Goal: Download file/media

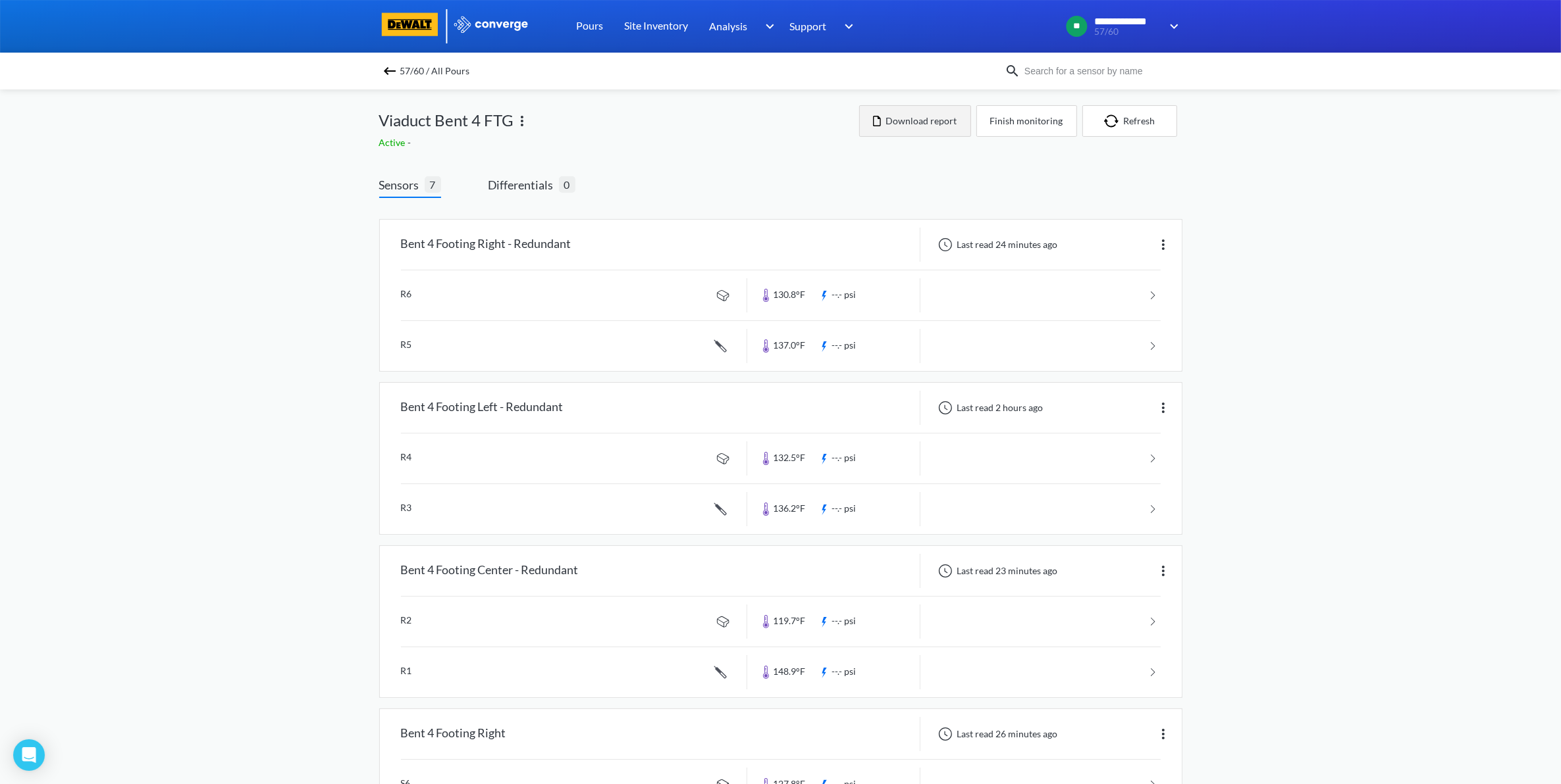
click at [937, 109] on button "Download report" at bounding box center [914, 121] width 112 height 32
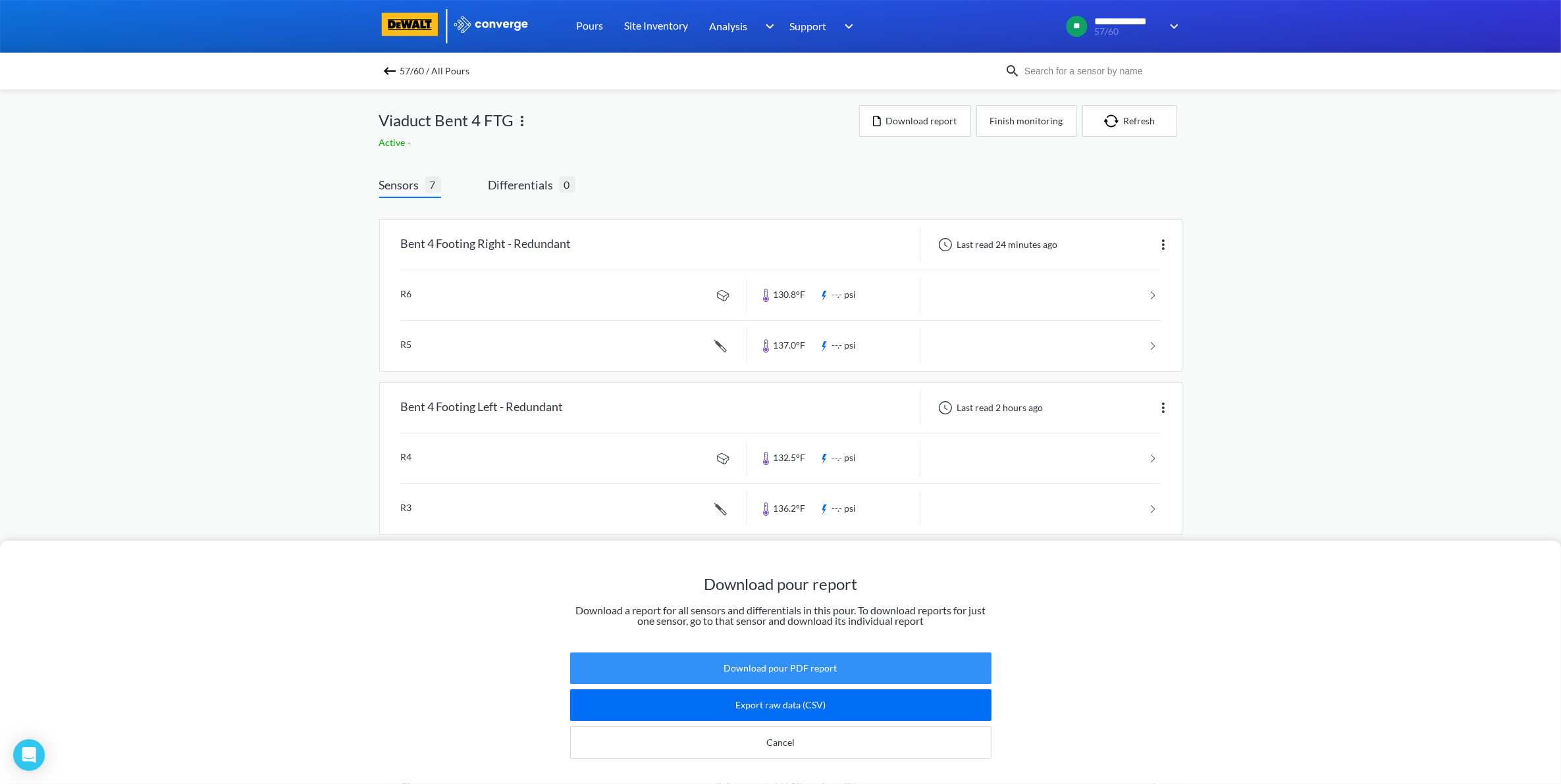
click at [785, 652] on button "Download pour PDF report" at bounding box center [781, 668] width 422 height 32
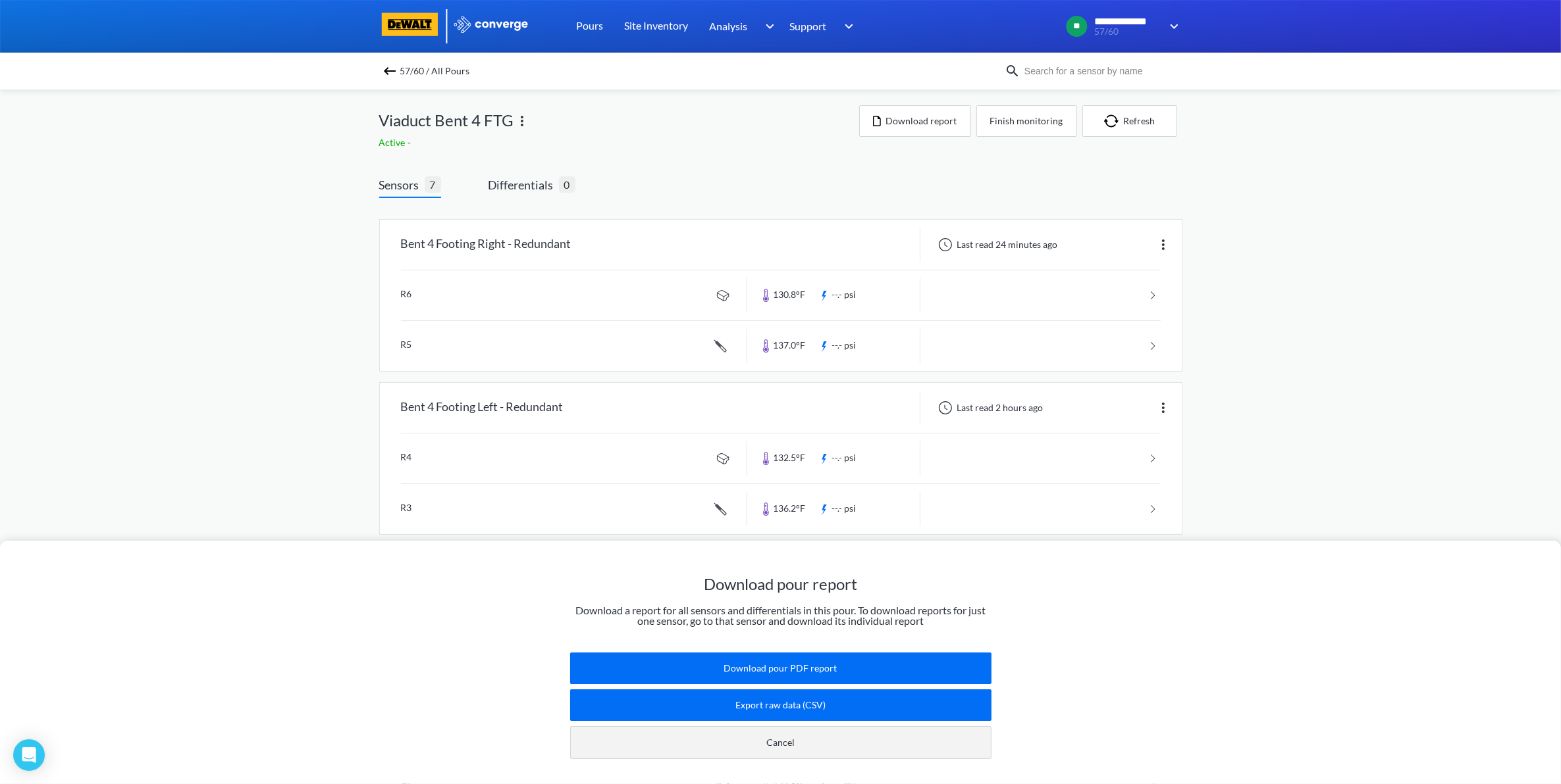
click at [913, 739] on button "Cancel" at bounding box center [781, 743] width 422 height 33
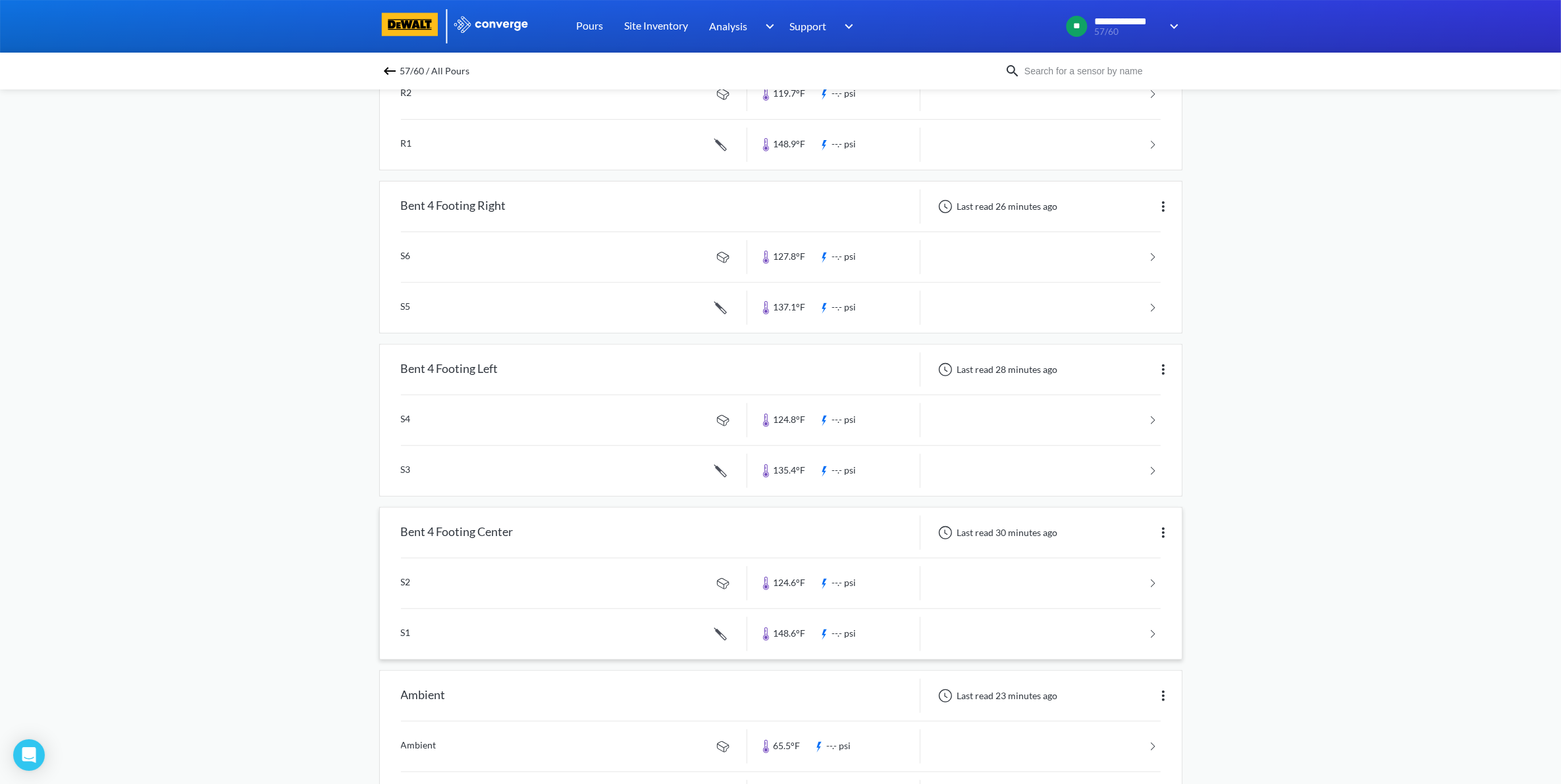
scroll to position [596, 0]
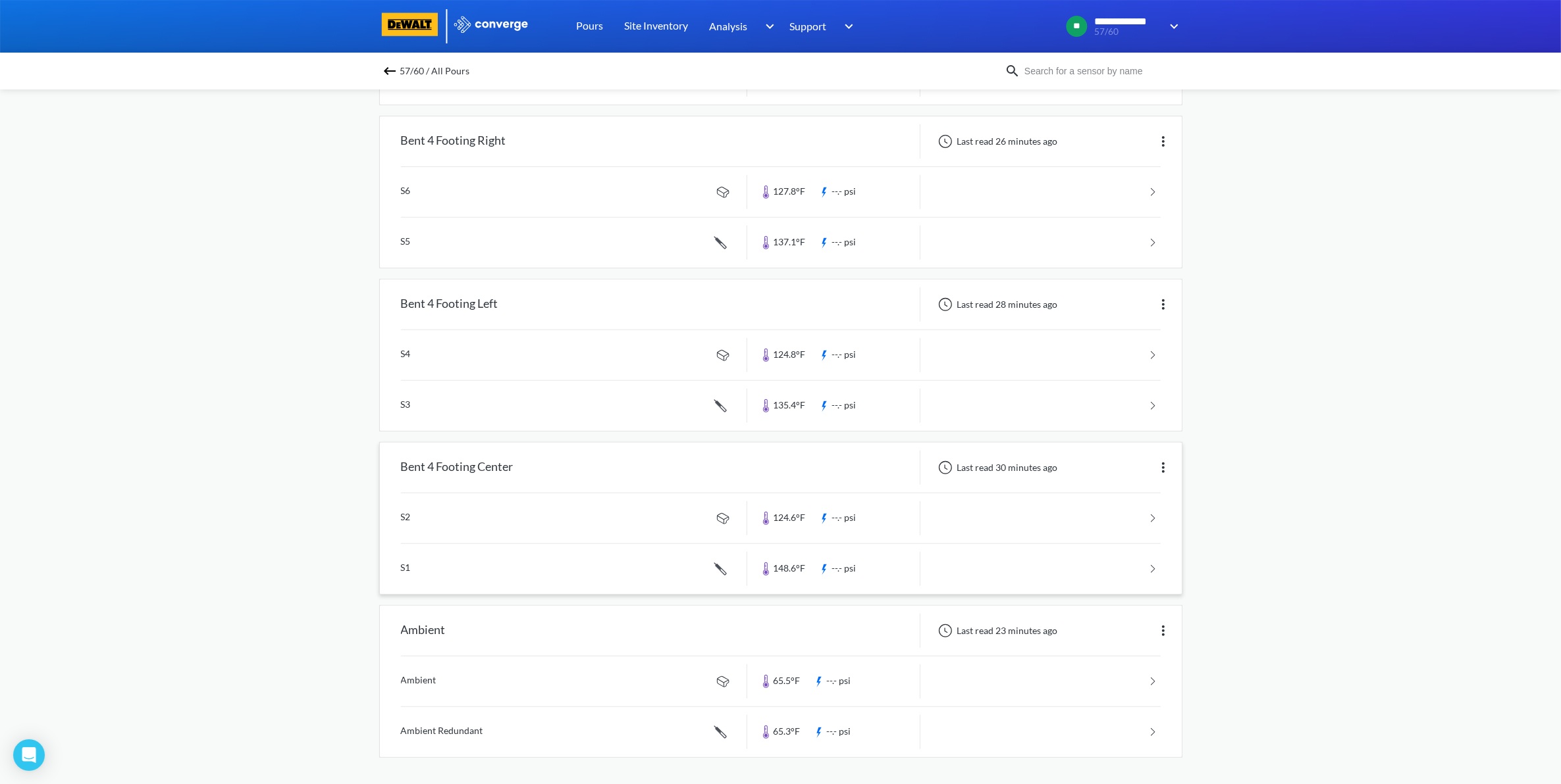
click at [1070, 469] on div "Last read 30 minutes ago" at bounding box center [1051, 468] width 261 height 35
click at [670, 464] on div "Bent 4 Footing Center" at bounding box center [564, 468] width 367 height 35
click at [1084, 534] on link at bounding box center [781, 518] width 760 height 50
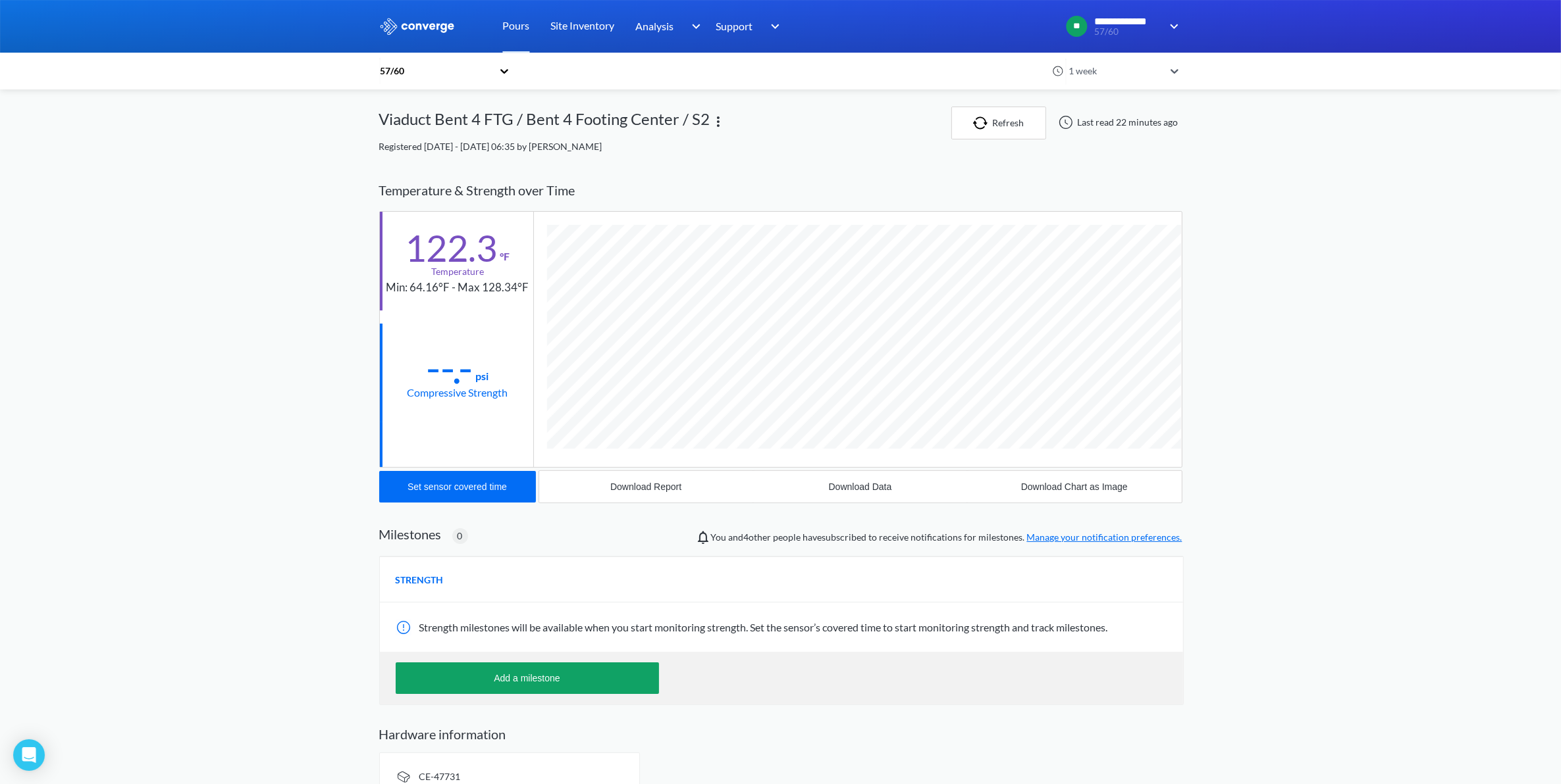
scroll to position [696, 803]
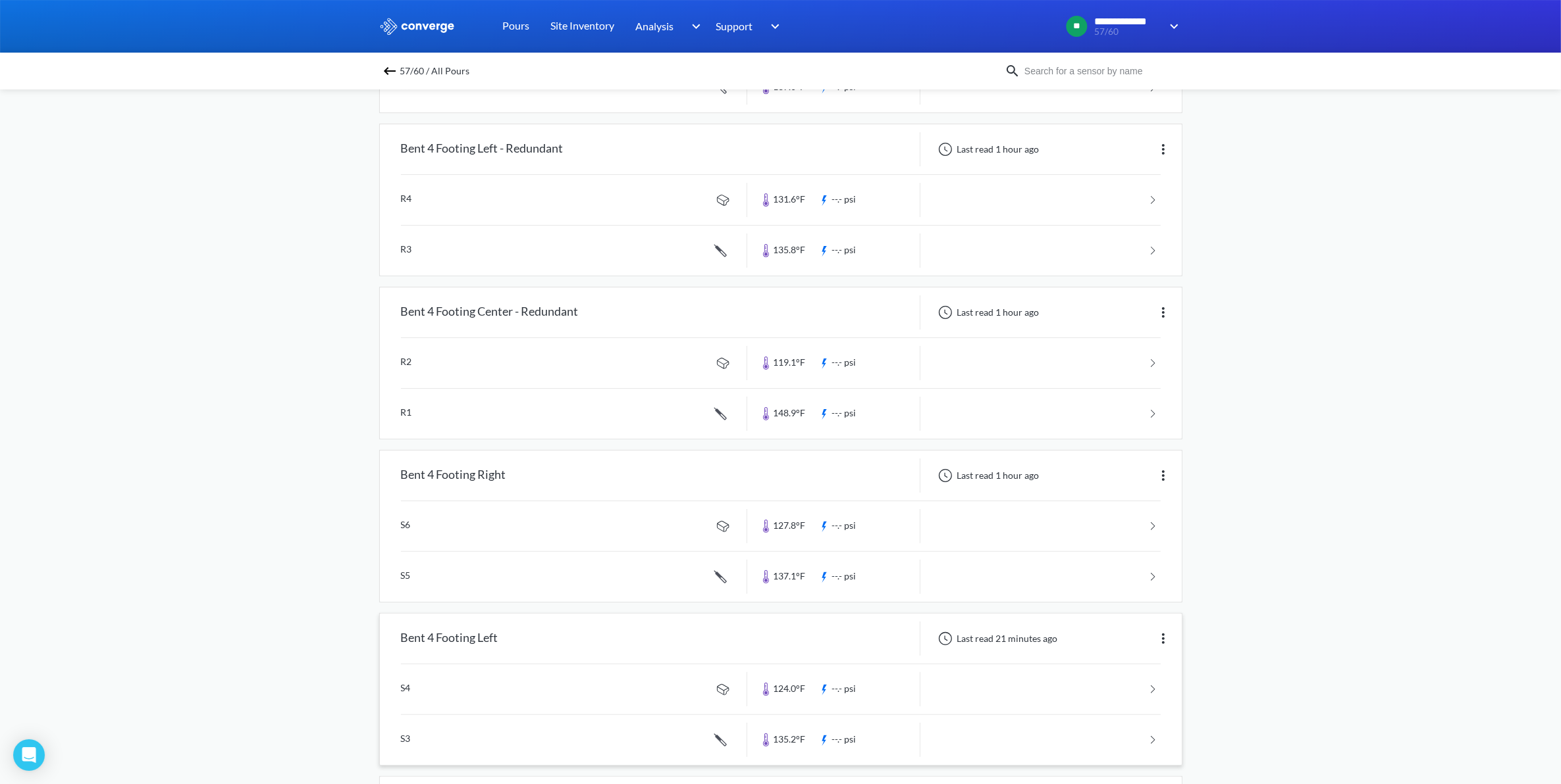
scroll to position [596, 0]
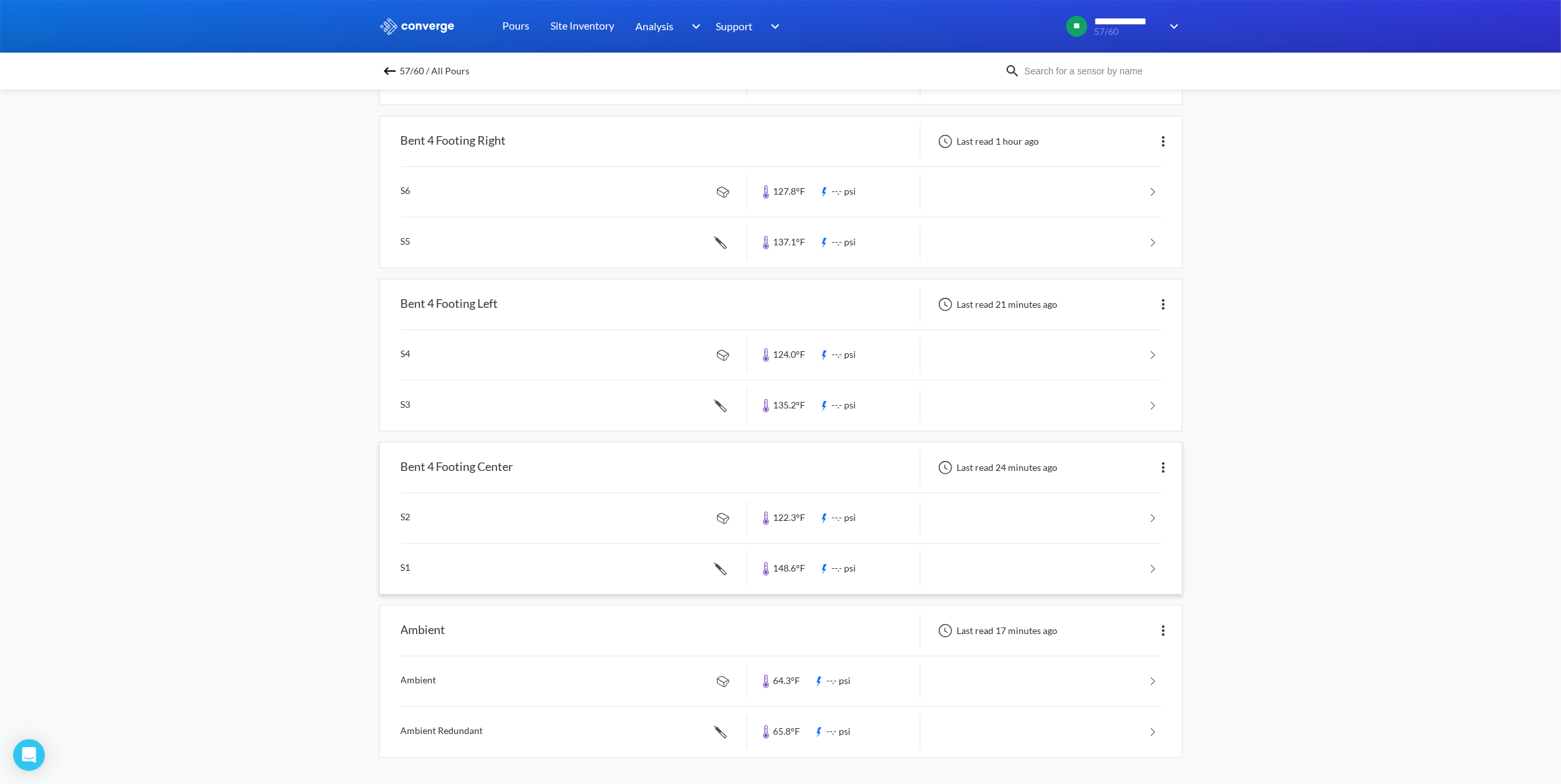
click at [1024, 583] on link at bounding box center [781, 569] width 760 height 50
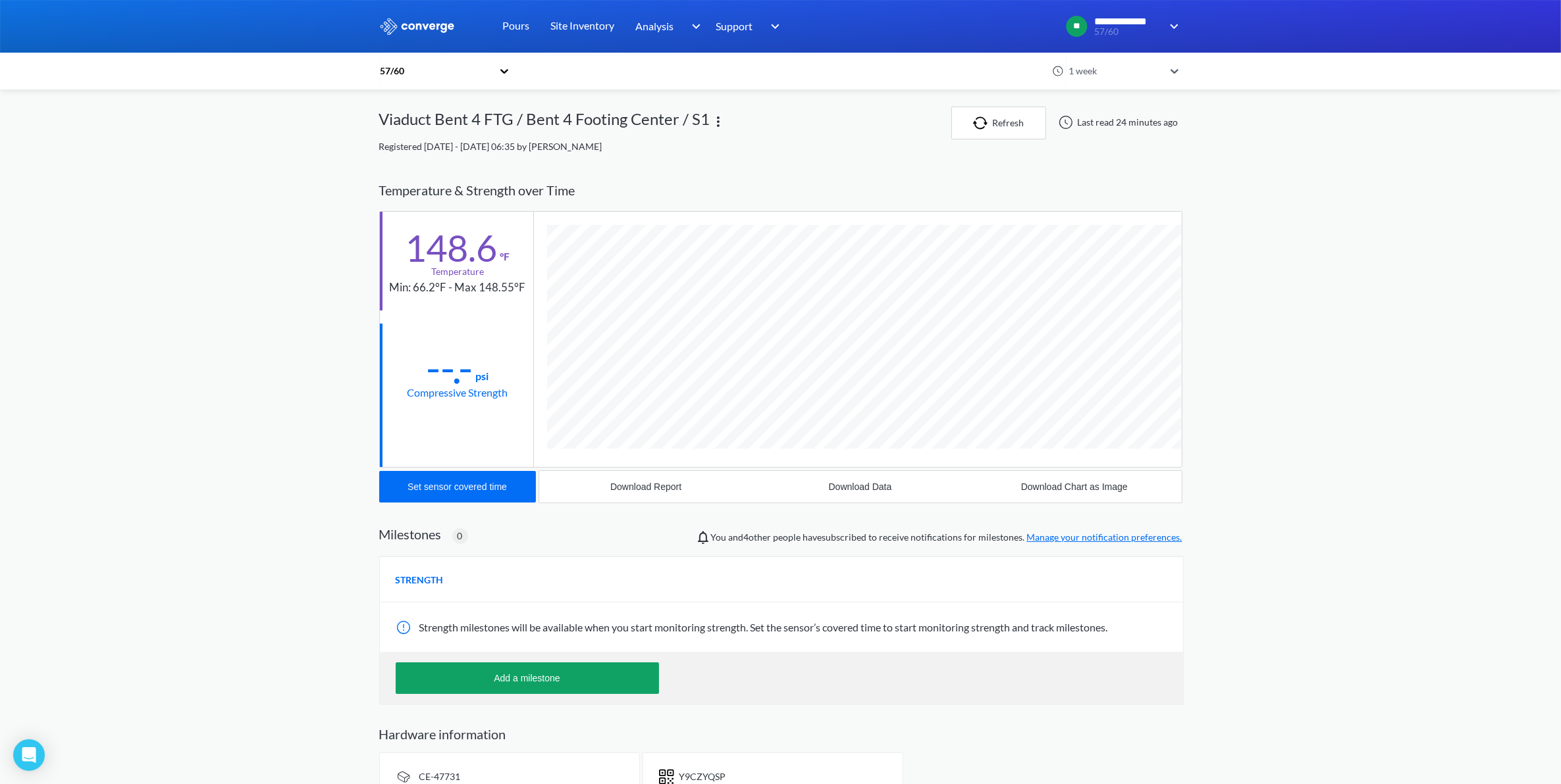
scroll to position [721, 803]
click at [526, 17] on link "Pours" at bounding box center [516, 26] width 27 height 53
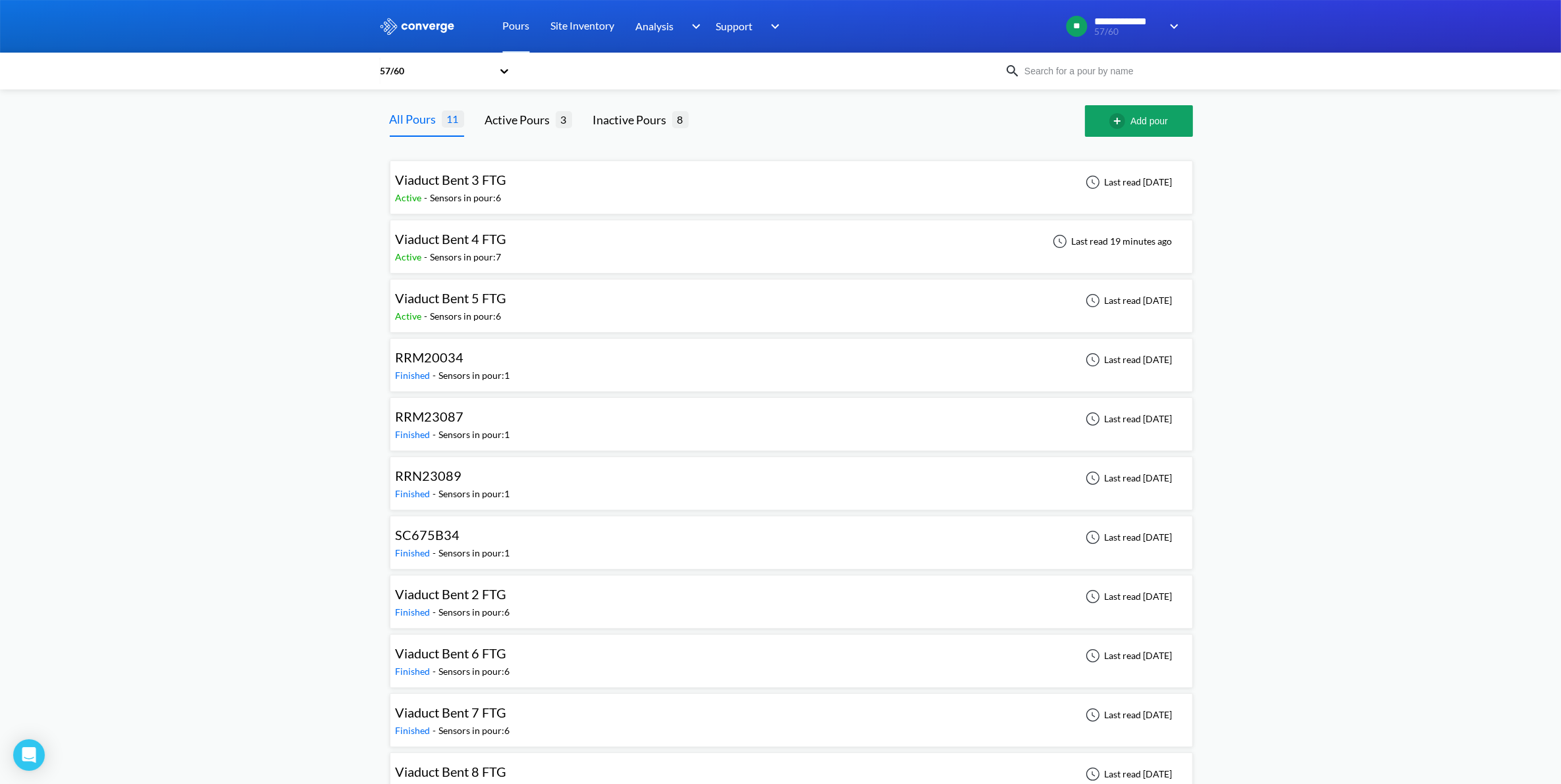
click at [781, 262] on div "Viaduct Bent 4 FTG Active - Sensors in pour: 7 Last read 19 minutes ago" at bounding box center [791, 247] width 791 height 42
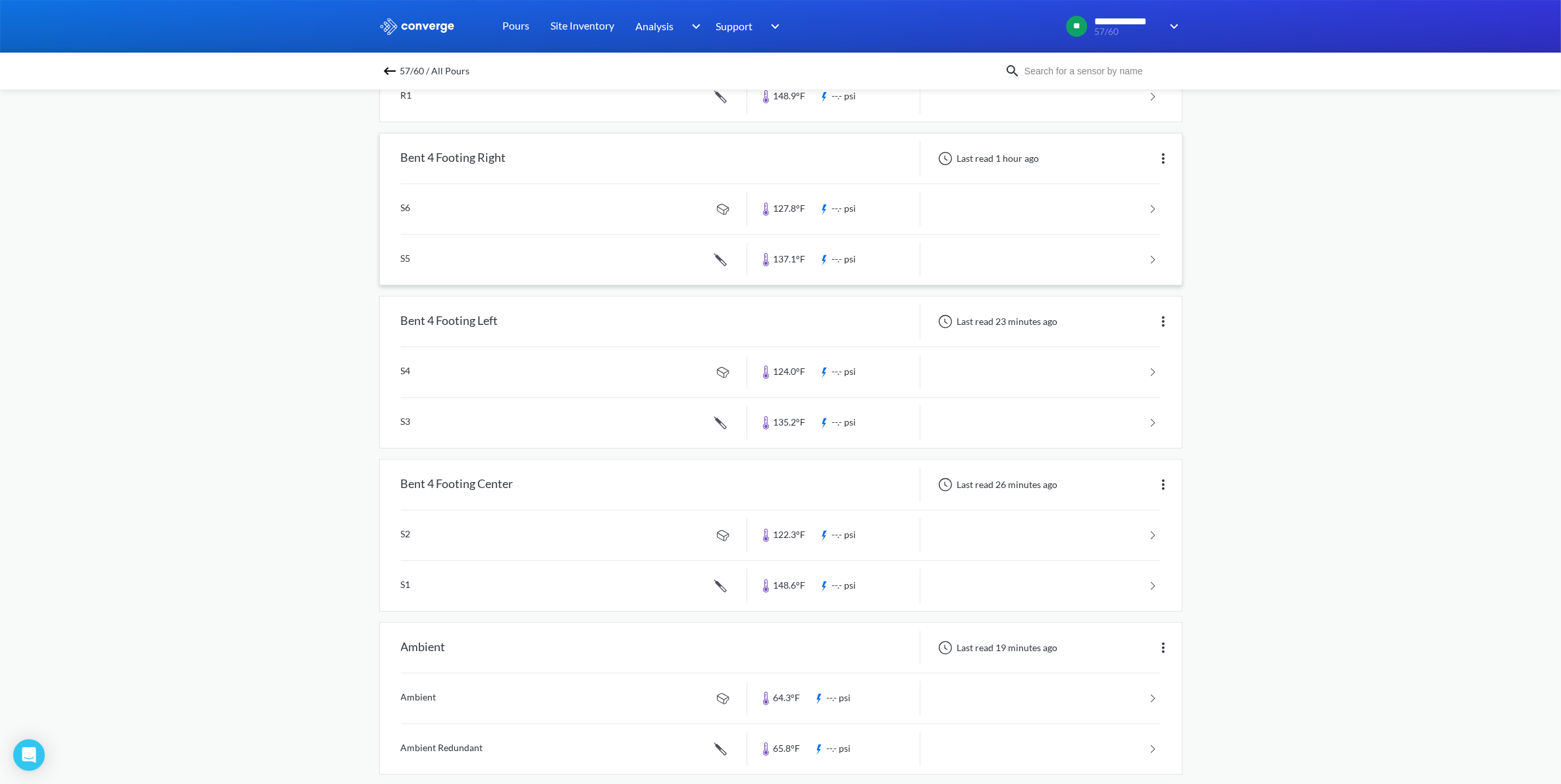
scroll to position [596, 0]
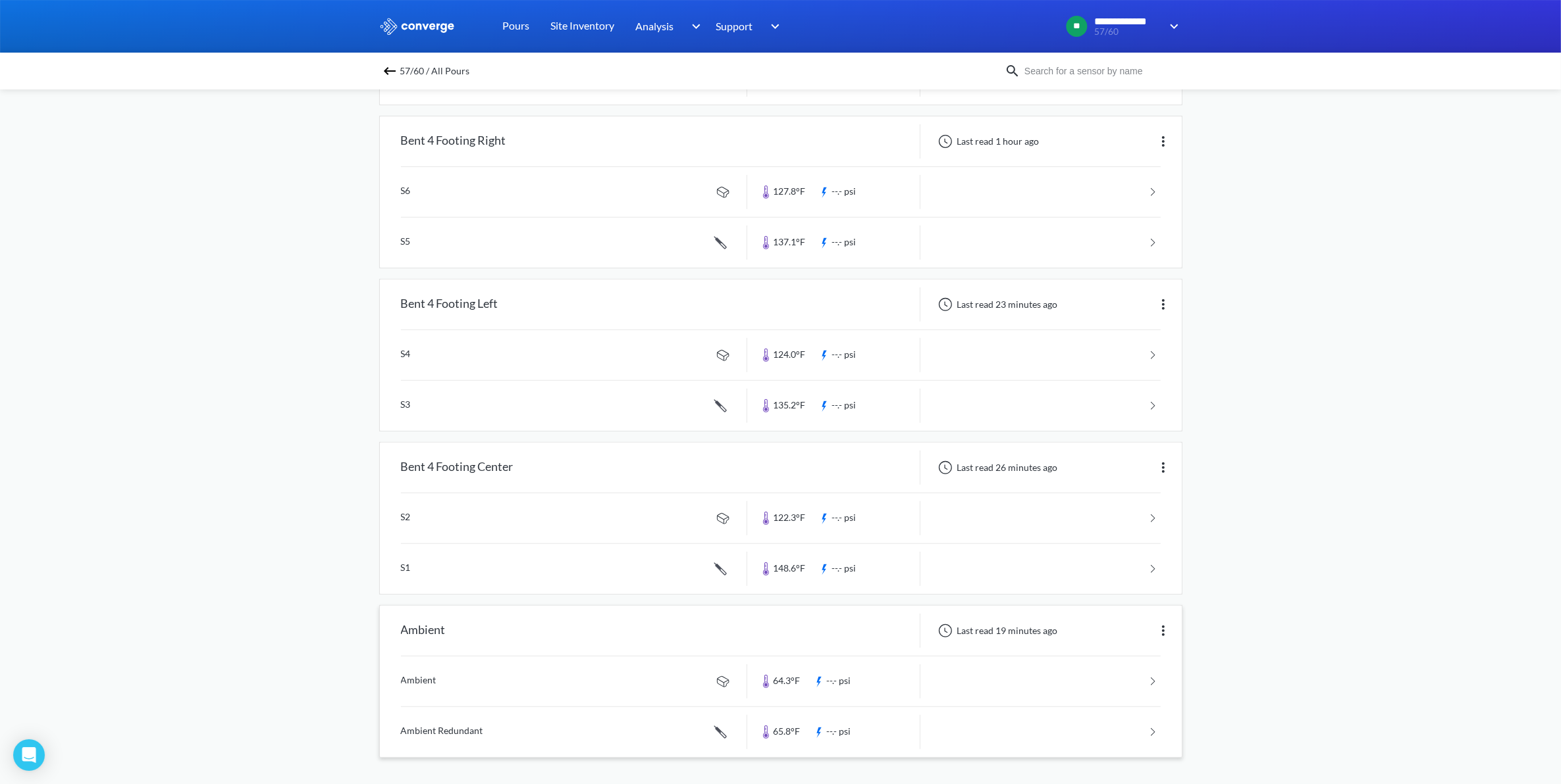
click at [1133, 689] on link at bounding box center [781, 682] width 760 height 50
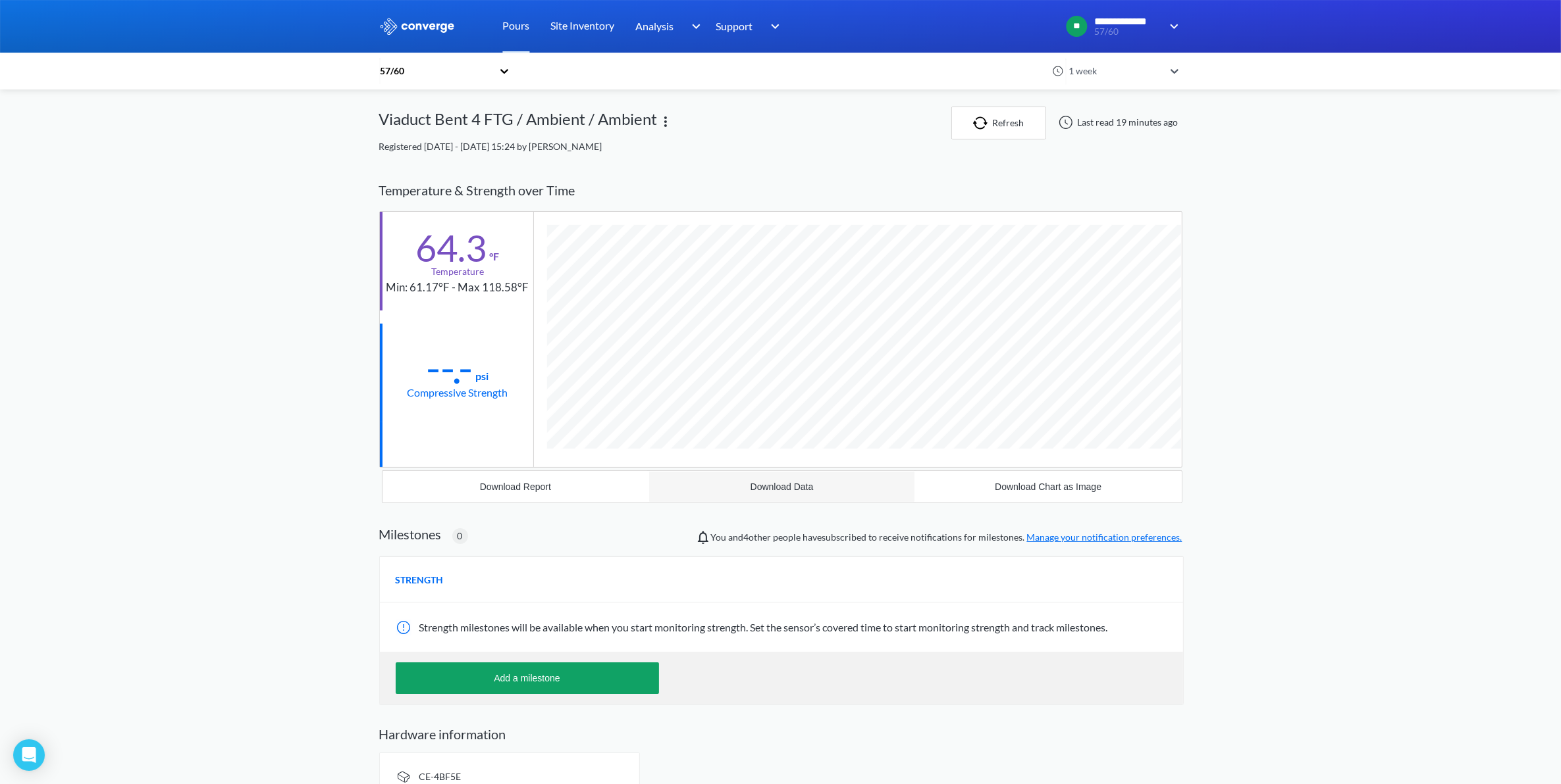
click at [787, 492] on div "Download Data" at bounding box center [782, 487] width 63 height 10
